Goal: Task Accomplishment & Management: Use online tool/utility

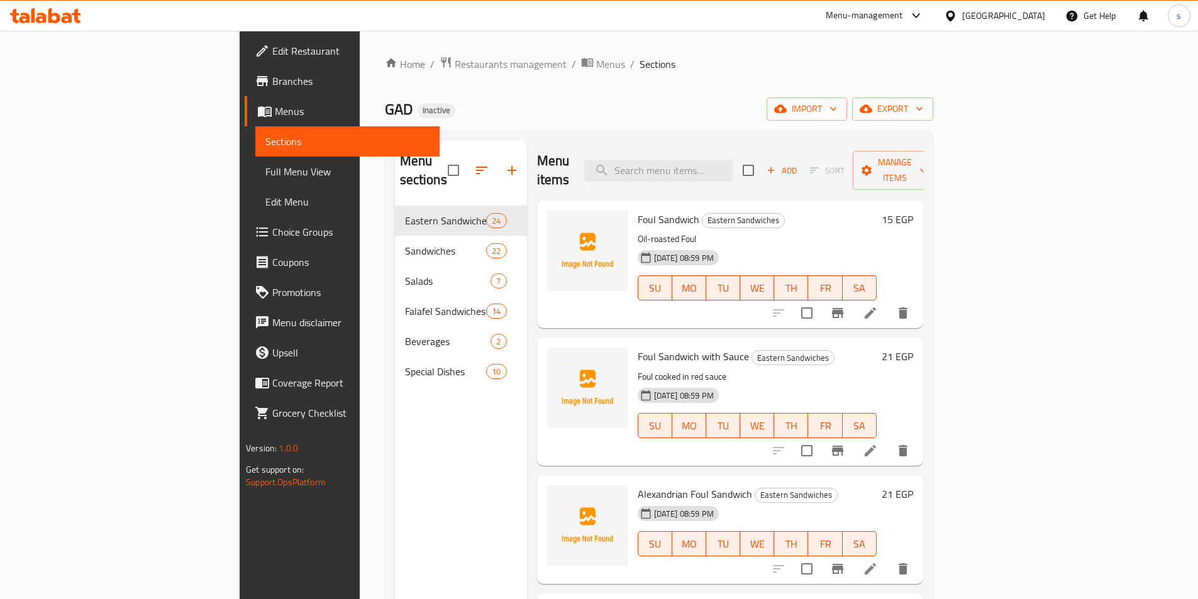
scroll to position [93, 0]
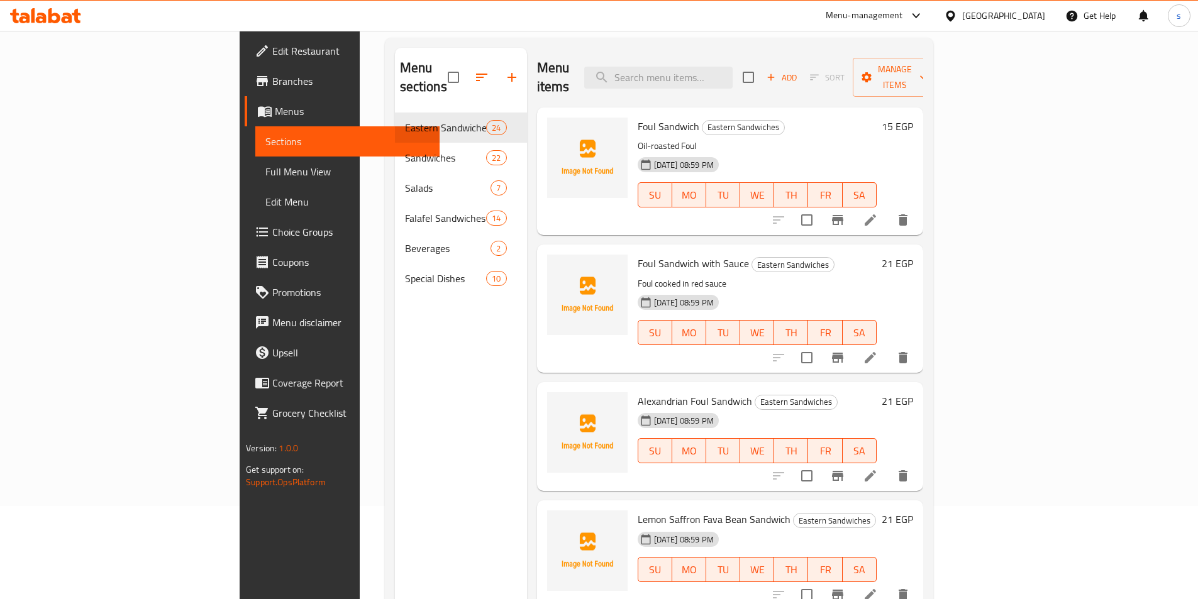
click at [275, 112] on span "Menus" at bounding box center [352, 111] width 155 height 15
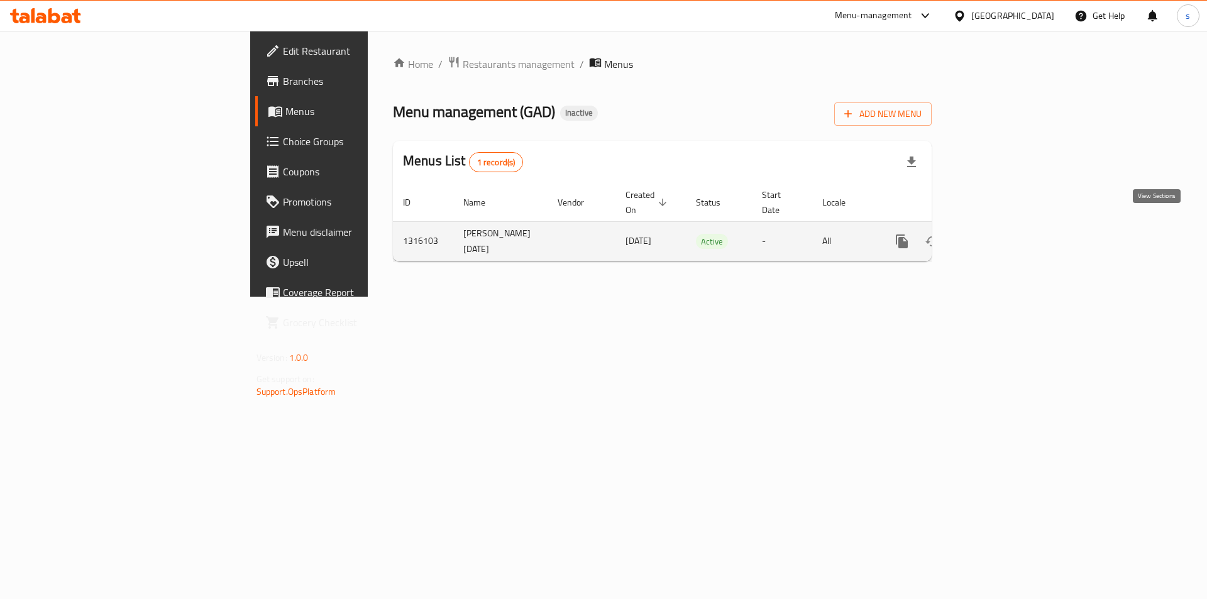
click at [1008, 226] on link "enhanced table" at bounding box center [993, 241] width 30 height 30
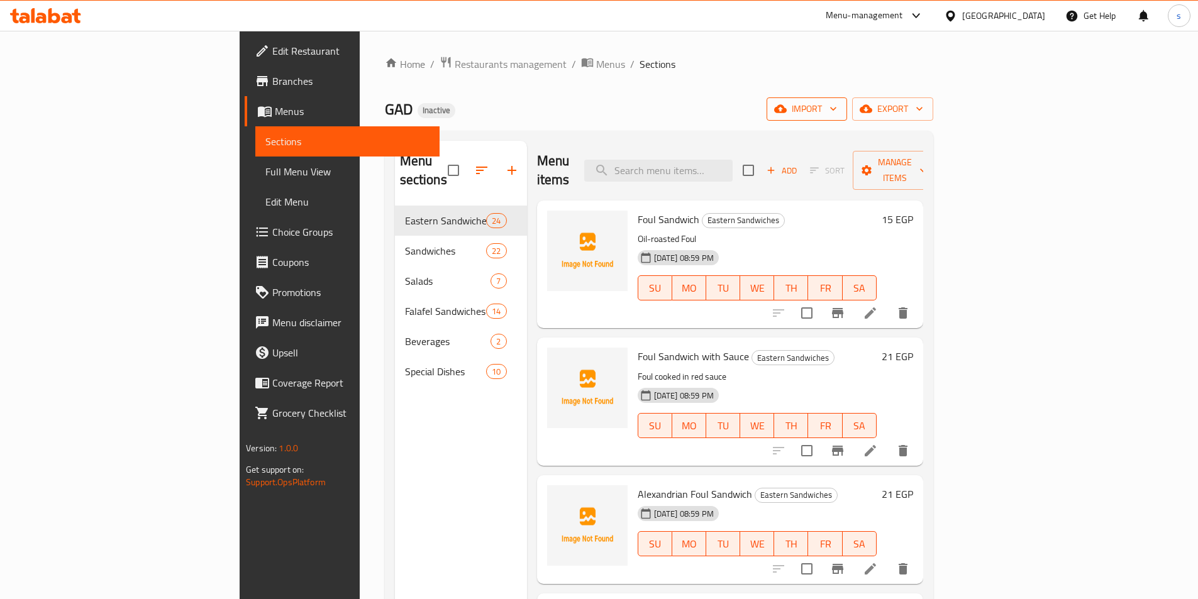
click at [837, 104] on span "import" at bounding box center [806, 109] width 60 height 16
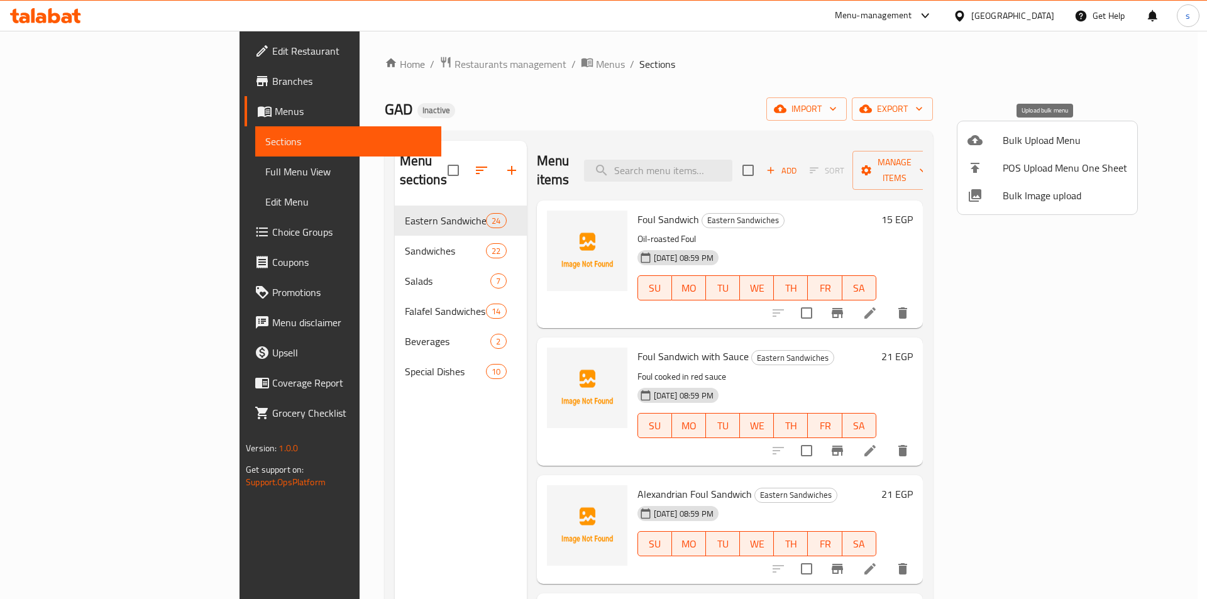
click at [991, 143] on div at bounding box center [985, 140] width 35 height 15
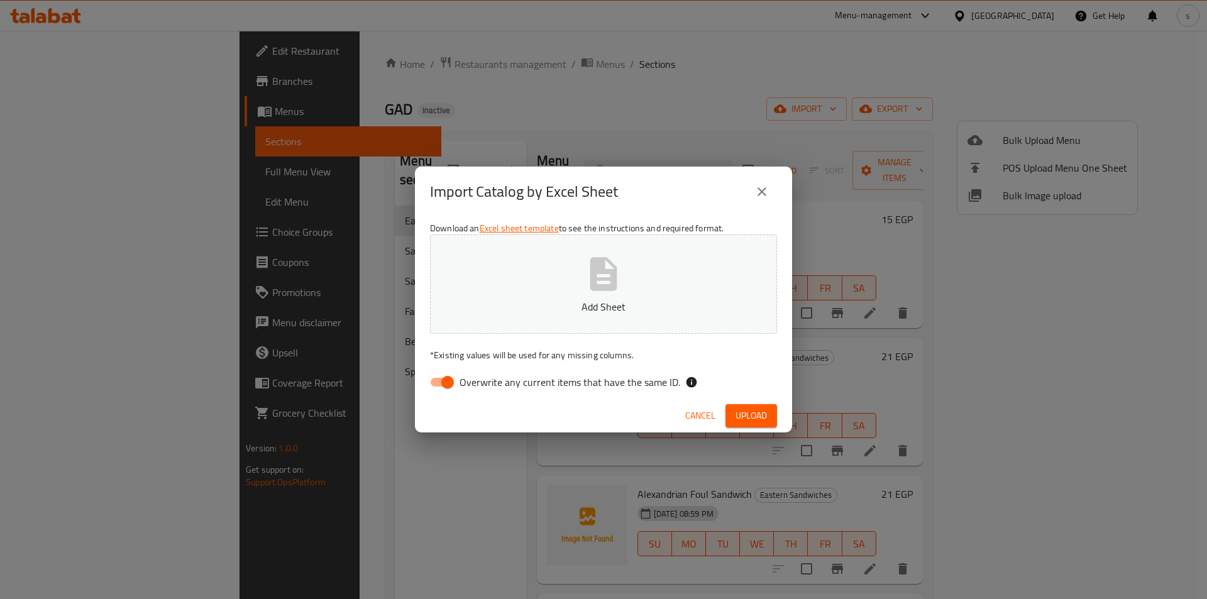
click at [438, 377] on input "Overwrite any current items that have the same ID." at bounding box center [448, 382] width 72 height 24
checkbox input "false"
click at [749, 419] on span "Upload" at bounding box center [751, 416] width 31 height 16
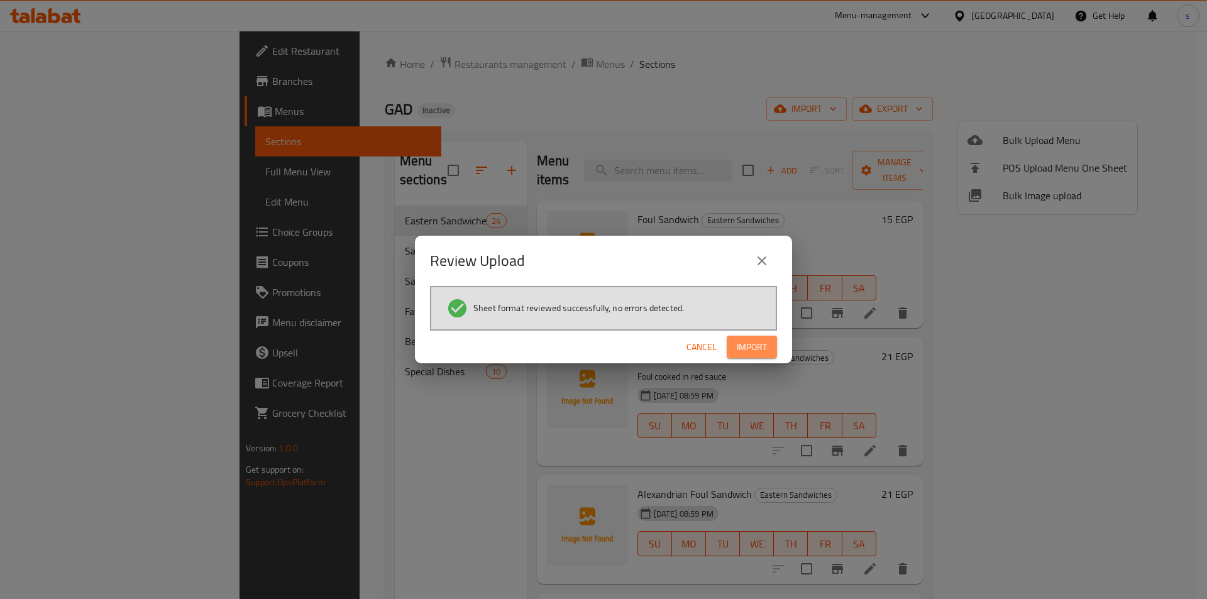
click at [751, 348] on span "Import" at bounding box center [752, 347] width 30 height 16
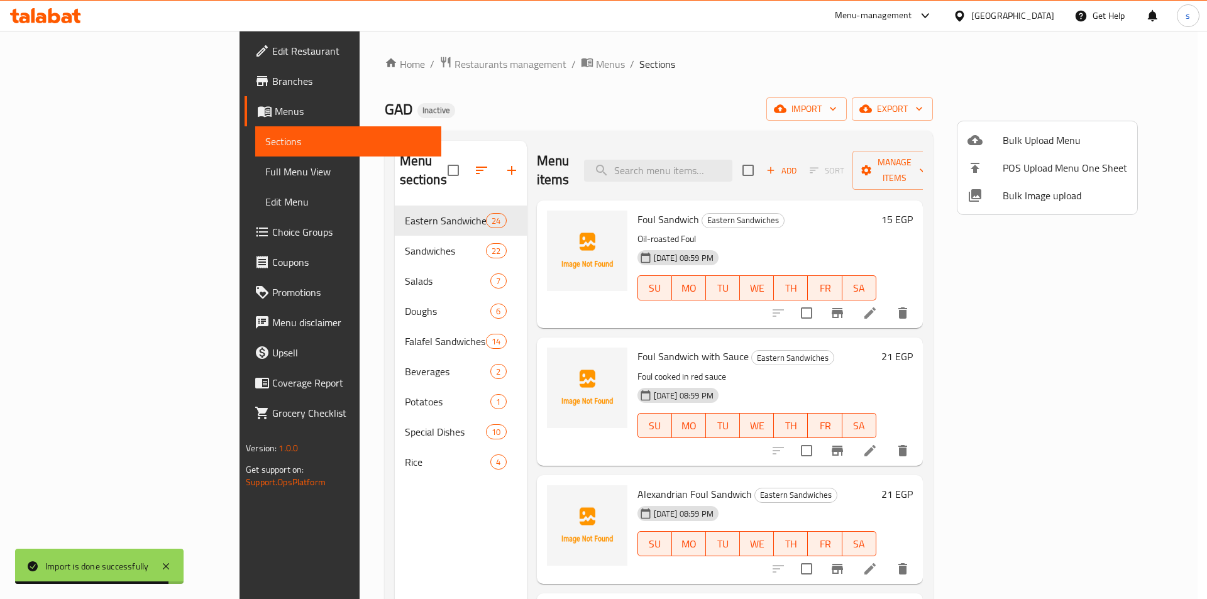
click at [330, 384] on div at bounding box center [603, 299] width 1207 height 599
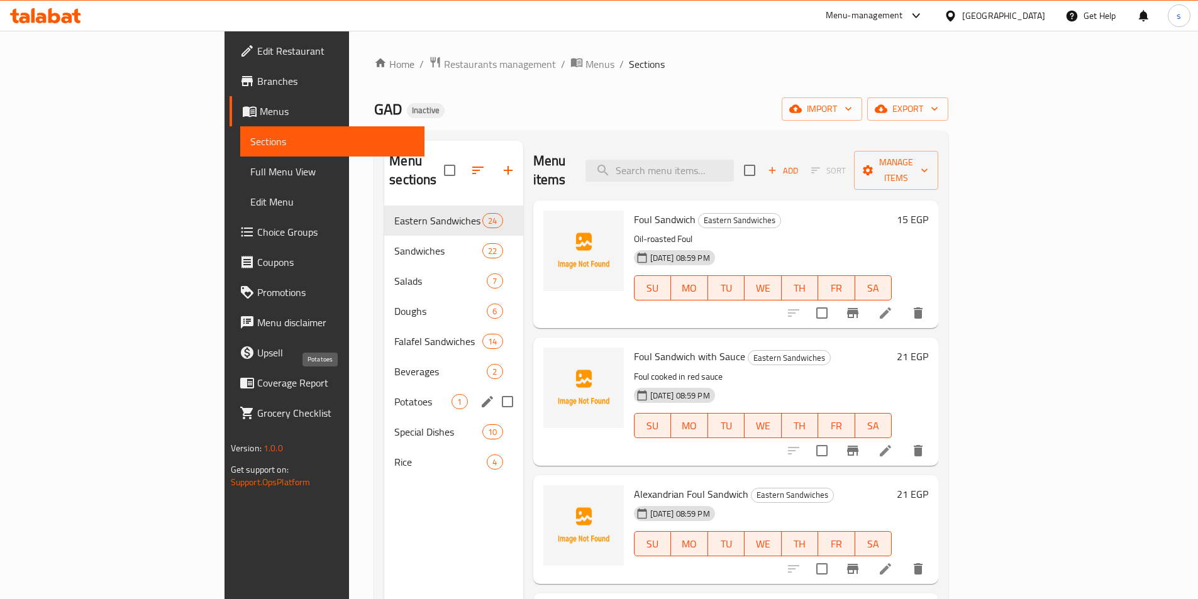
click at [394, 394] on span "Potatoes" at bounding box center [422, 401] width 57 height 15
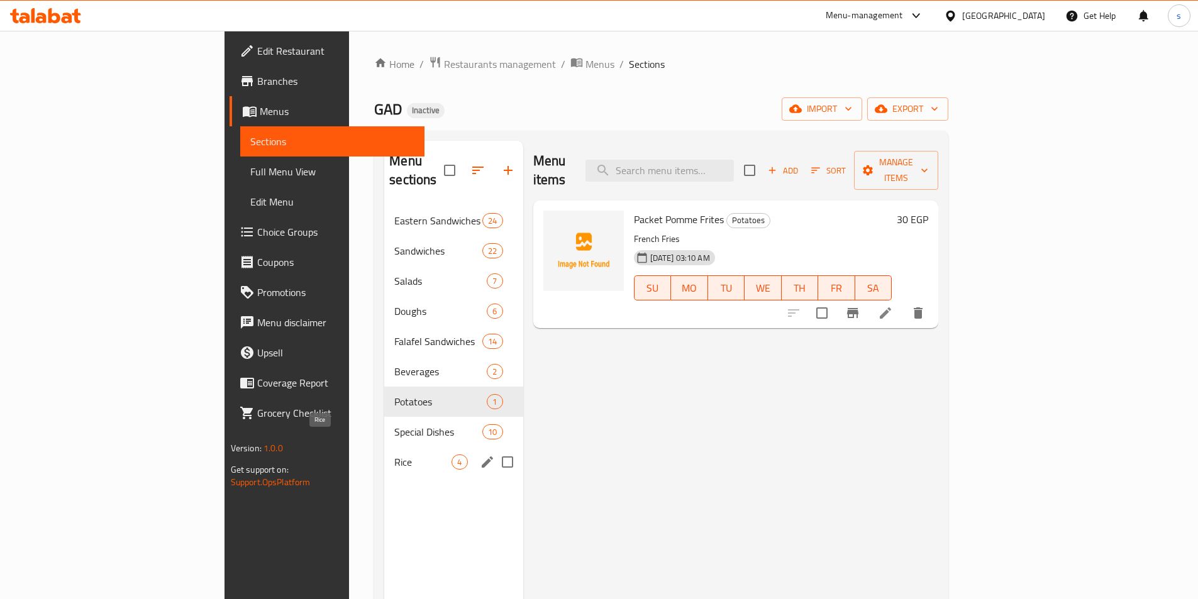
click at [394, 455] on span "Rice" at bounding box center [422, 462] width 57 height 15
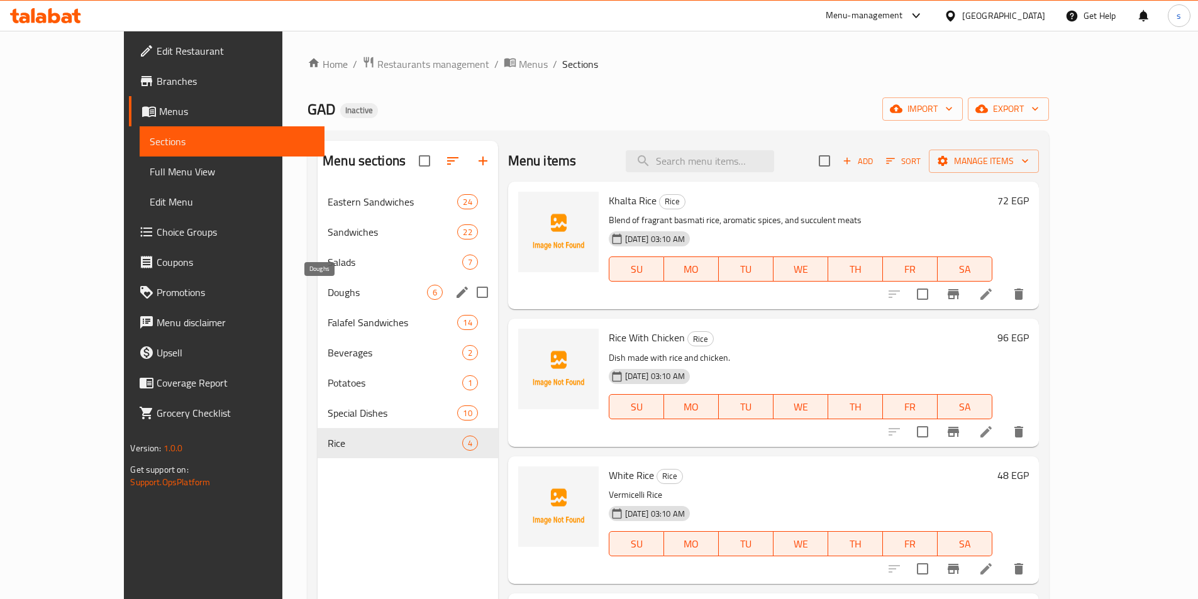
click at [328, 294] on span "Doughs" at bounding box center [377, 292] width 99 height 15
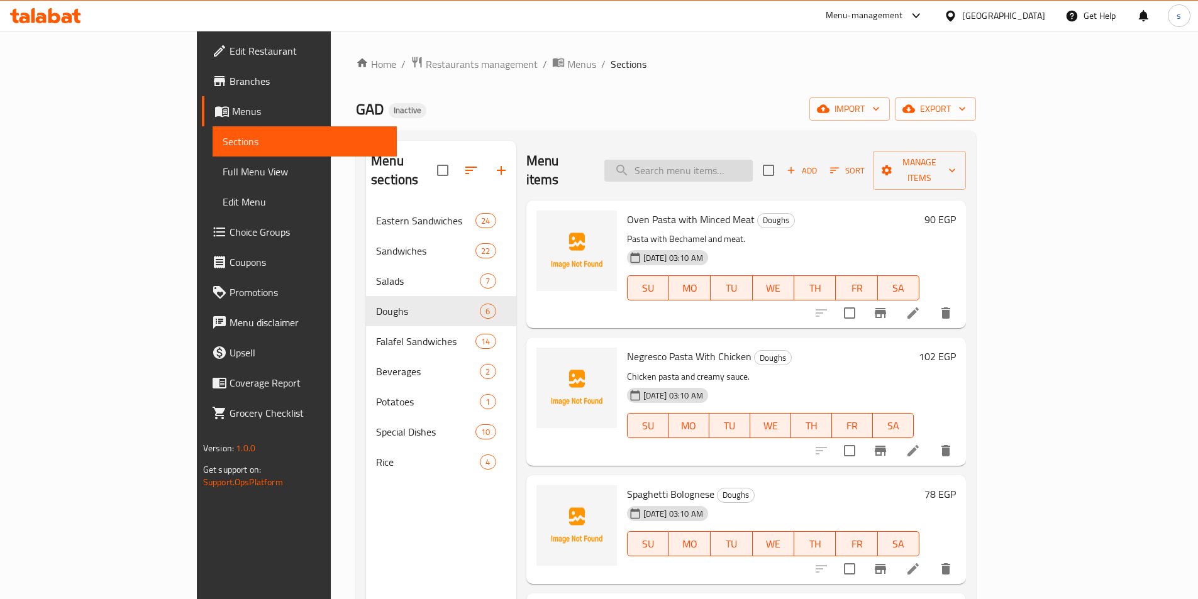
click at [741, 169] on input "search" at bounding box center [678, 171] width 148 height 22
type input ";"
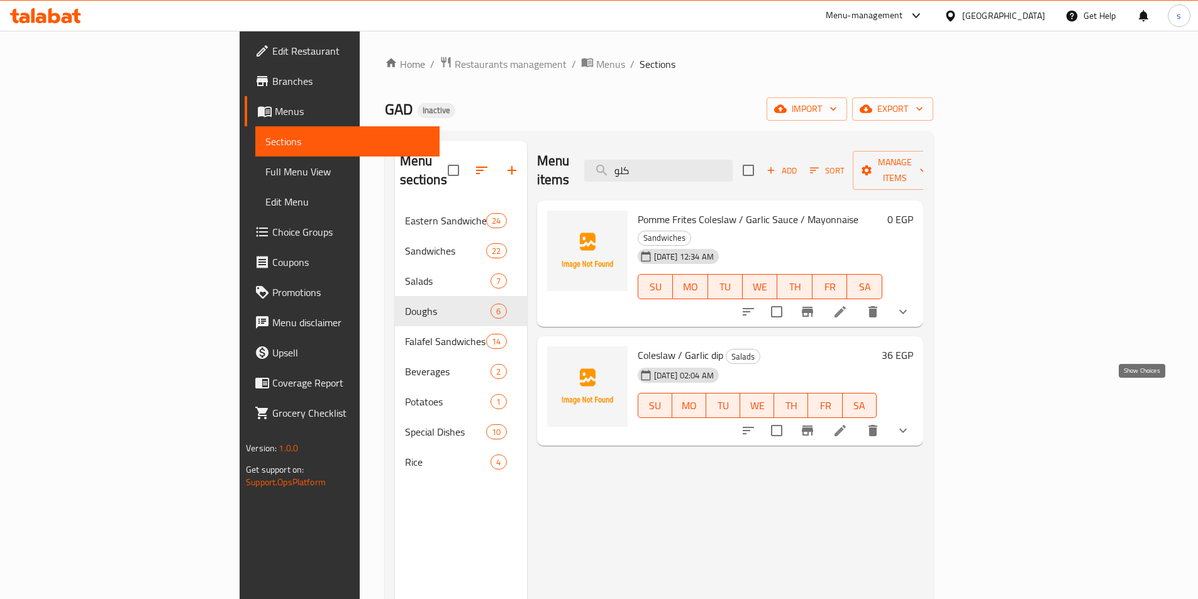
type input "كلو"
click at [910, 423] on icon "show more" at bounding box center [902, 430] width 15 height 15
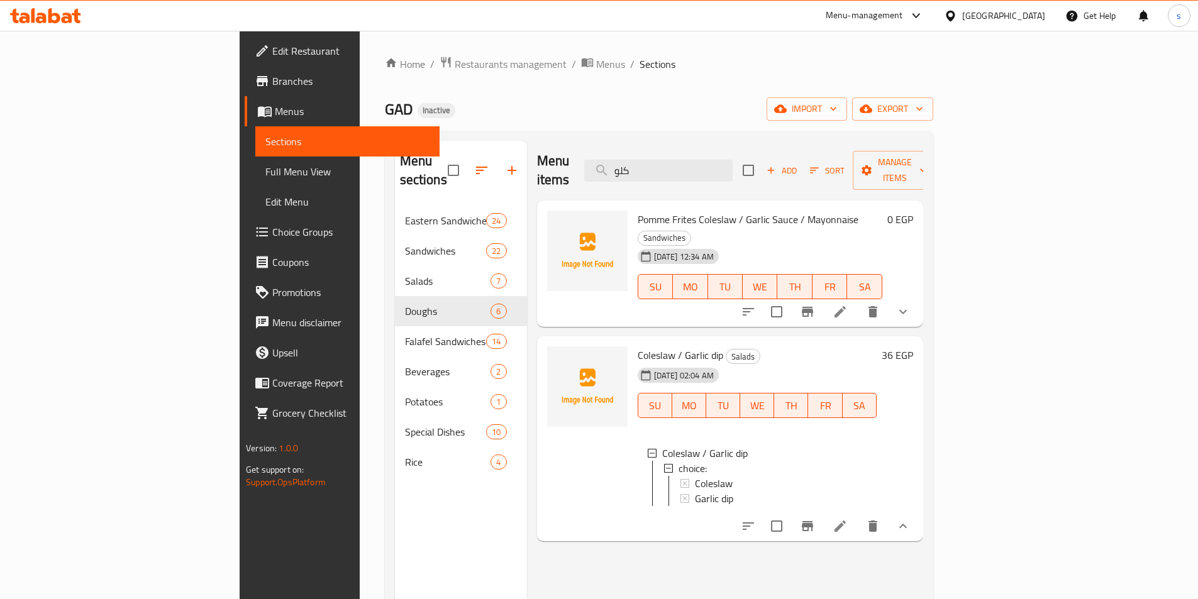
click at [788, 346] on h6 "Coleslaw / Garlic dip Salads" at bounding box center [756, 355] width 239 height 18
drag, startPoint x: 574, startPoint y: 319, endPoint x: 612, endPoint y: 321, distance: 37.7
click at [632, 341] on div "Coleslaw / Garlic dip Salads [DATE] 02:04 AM SU MO TU WE TH FR SA [GEOGRAPHIC_D…" at bounding box center [756, 438] width 249 height 195
copy span "Coleslaw"
